Goal: Task Accomplishment & Management: Use online tool/utility

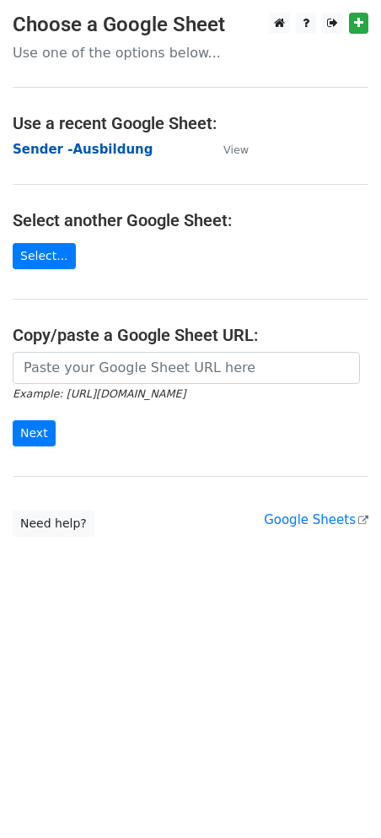
click at [78, 148] on strong "Sender -Ausbildung" at bounding box center [83, 149] width 140 height 15
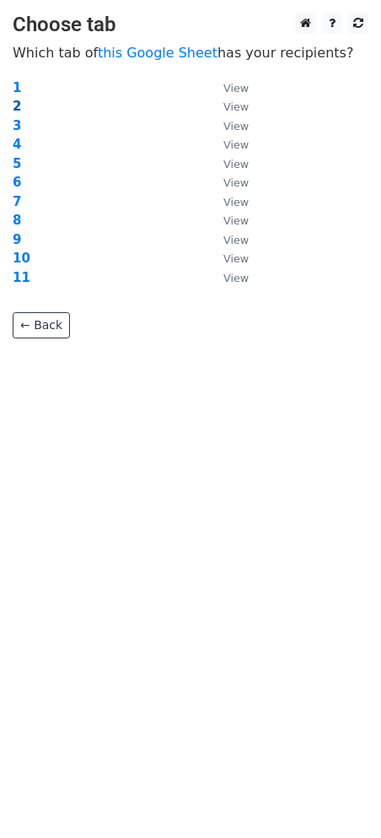
click at [15, 103] on strong "2" at bounding box center [17, 106] width 8 height 15
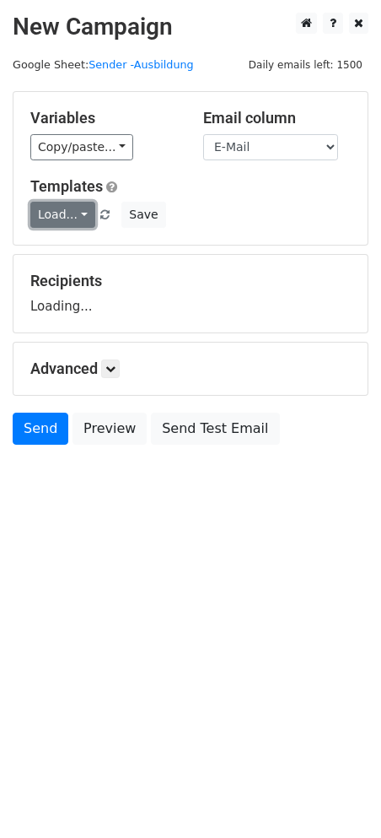
click at [71, 217] on link "Load..." at bounding box center [62, 215] width 65 height 26
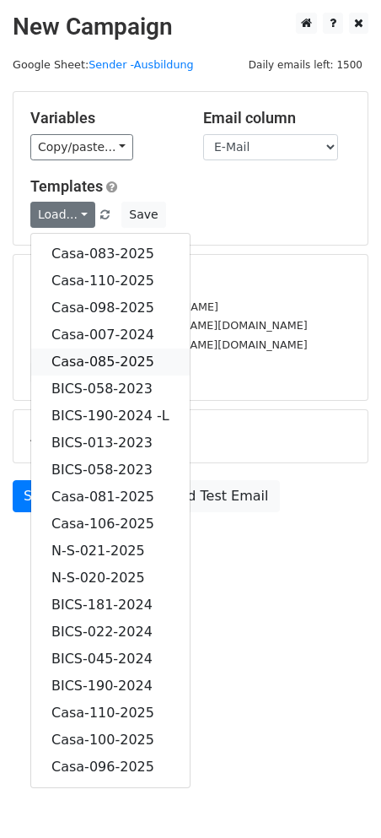
click at [108, 349] on link "Casa-085-2025" at bounding box center [110, 362] width 159 height 27
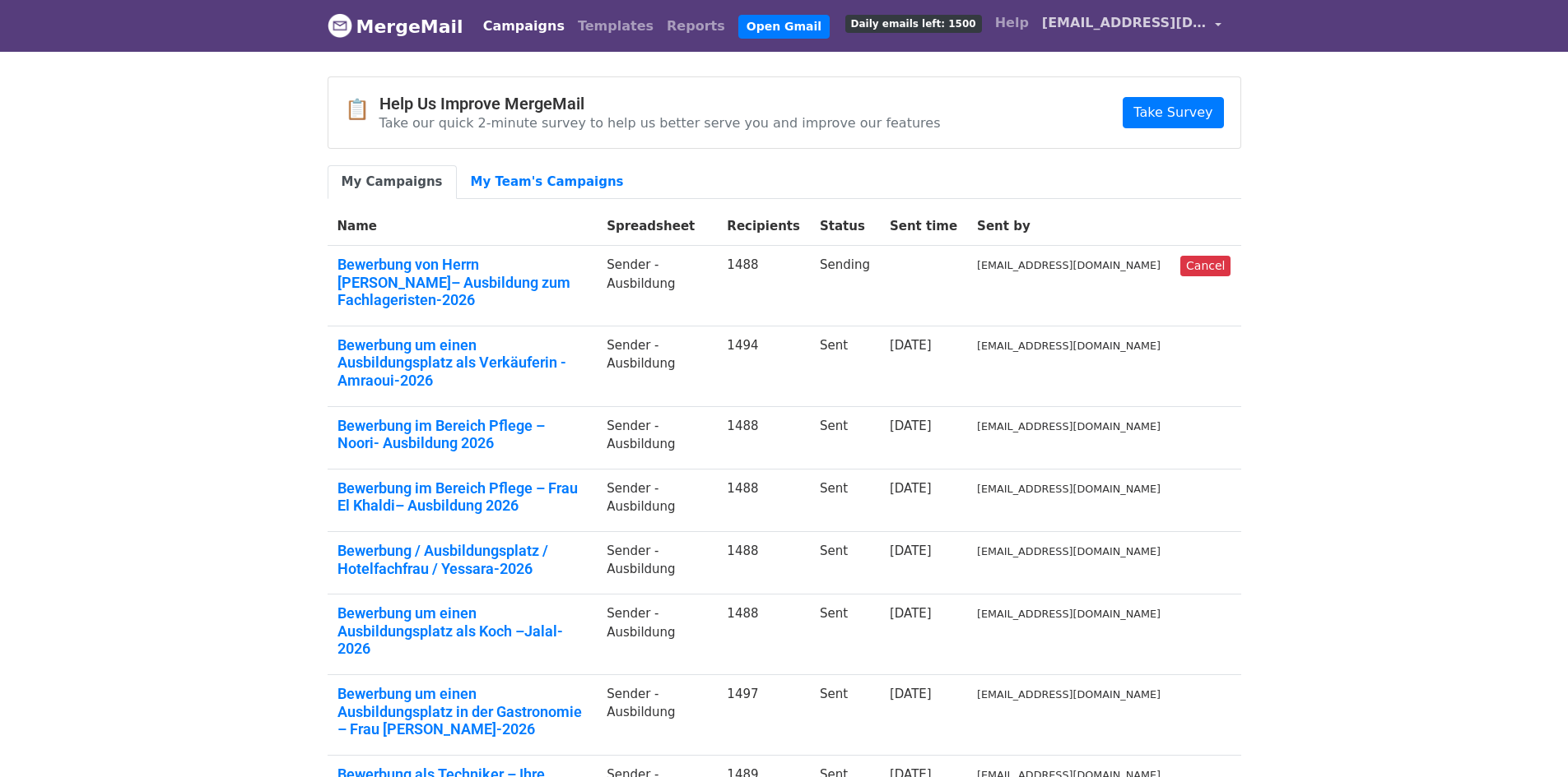
click at [1184, 24] on span "career11@vitastuttgart.com" at bounding box center [1123, 23] width 165 height 19
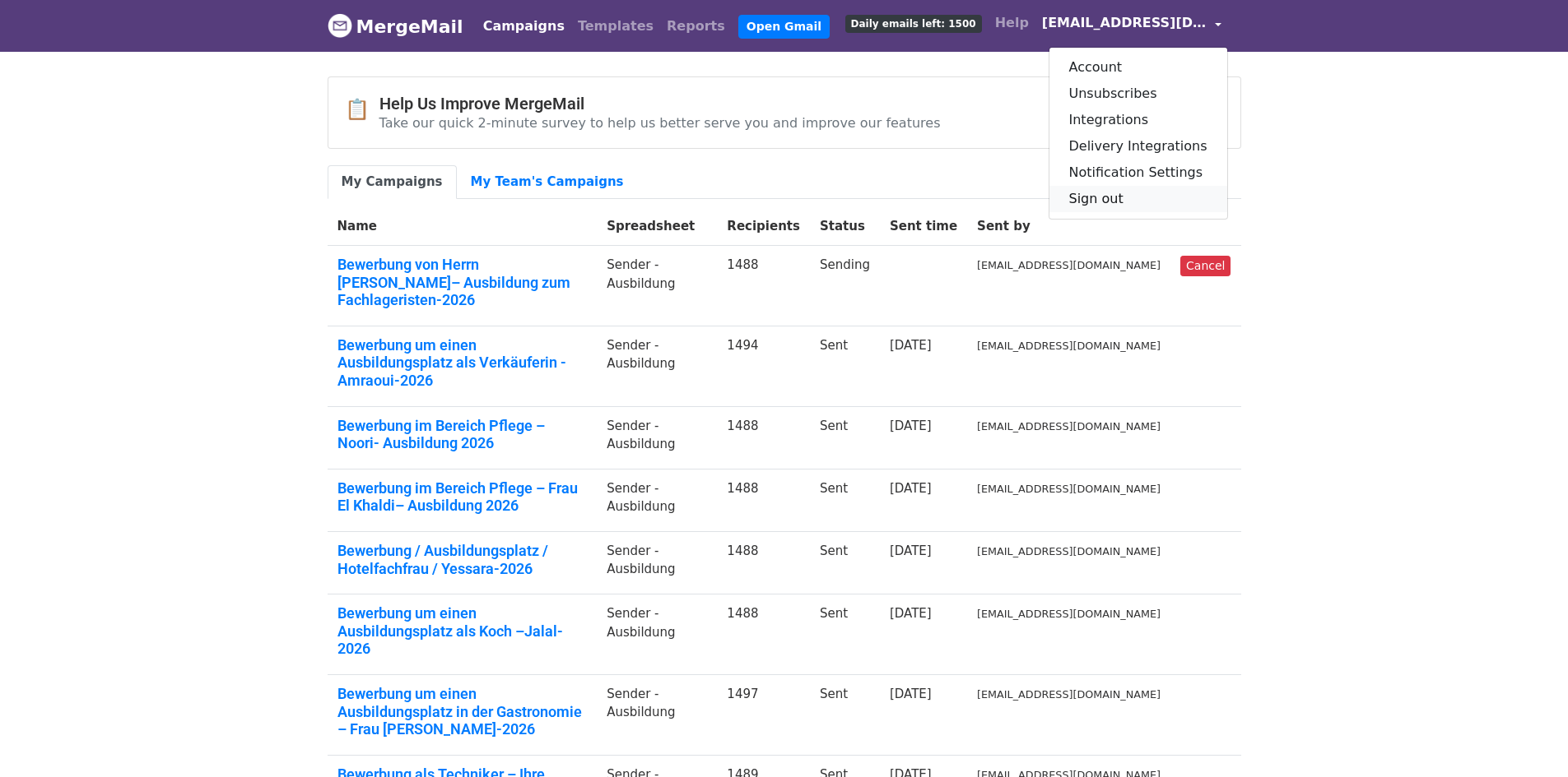
click at [1104, 198] on link "Sign out" at bounding box center [1138, 199] width 177 height 26
